Goal: Find specific page/section: Find specific page/section

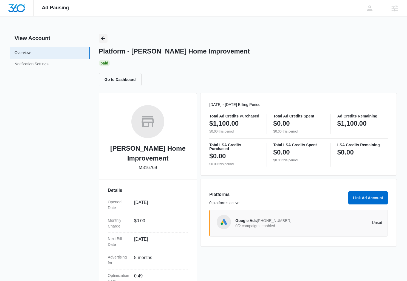
click at [107, 41] on button "Back" at bounding box center [103, 38] width 9 height 9
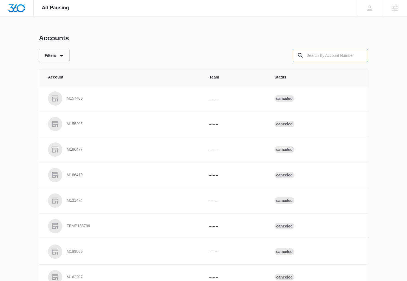
click at [315, 53] on input "text" at bounding box center [331, 55] width 76 height 13
paste input "M334382"
type input "M334382"
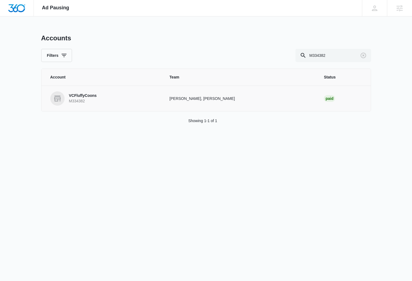
click at [88, 94] on p "VCFluffyCoons" at bounding box center [83, 95] width 28 height 5
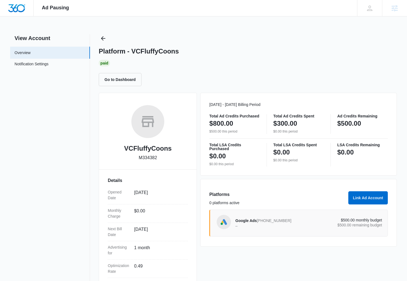
drag, startPoint x: 288, startPoint y: 223, endPoint x: 214, endPoint y: 0, distance: 235.1
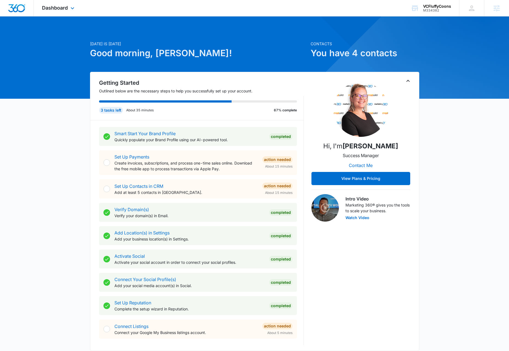
click at [76, 11] on div "Dashboard Apps Reputation Forms CRM Email Social Content Ads Intelligence Files…" at bounding box center [59, 8] width 50 height 16
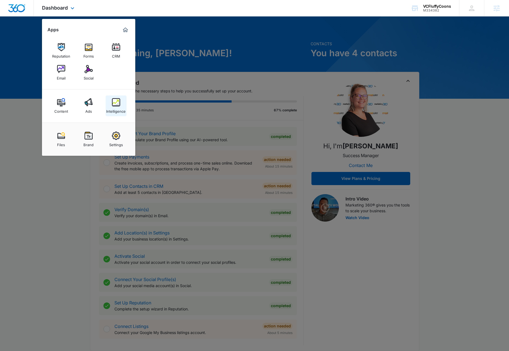
click at [115, 101] on img at bounding box center [116, 102] width 8 height 8
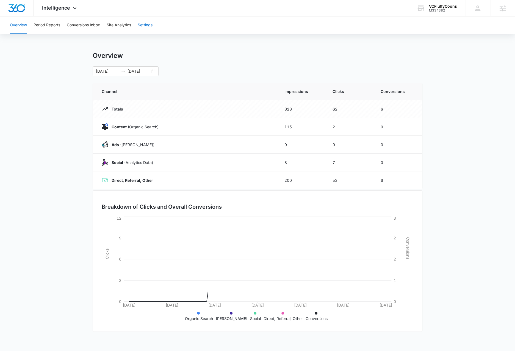
click at [139, 25] on button "Settings" at bounding box center [145, 25] width 15 height 18
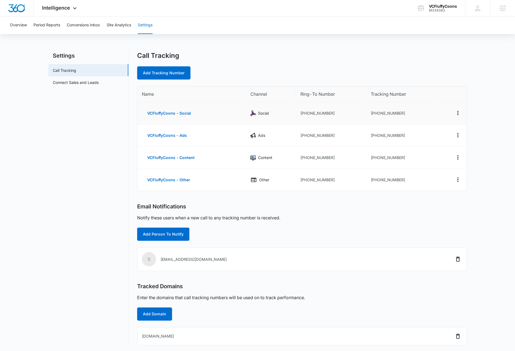
drag, startPoint x: 405, startPoint y: 115, endPoint x: 400, endPoint y: 115, distance: 5.8
click at [400, 115] on td "[PHONE_NUMBER]" at bounding box center [402, 113] width 72 height 22
drag, startPoint x: 409, startPoint y: 136, endPoint x: 373, endPoint y: 136, distance: 35.7
click at [373, 136] on td "[PHONE_NUMBER]" at bounding box center [402, 136] width 72 height 22
copy td "7203077515"
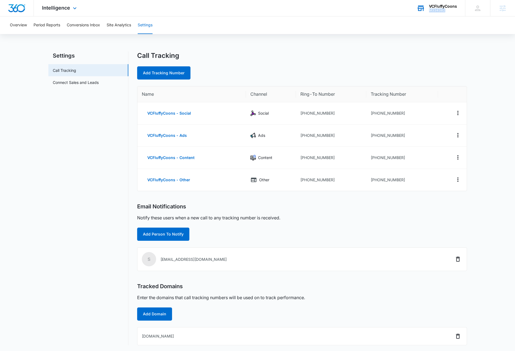
copy div "M334382"
